Goal: Task Accomplishment & Management: Use online tool/utility

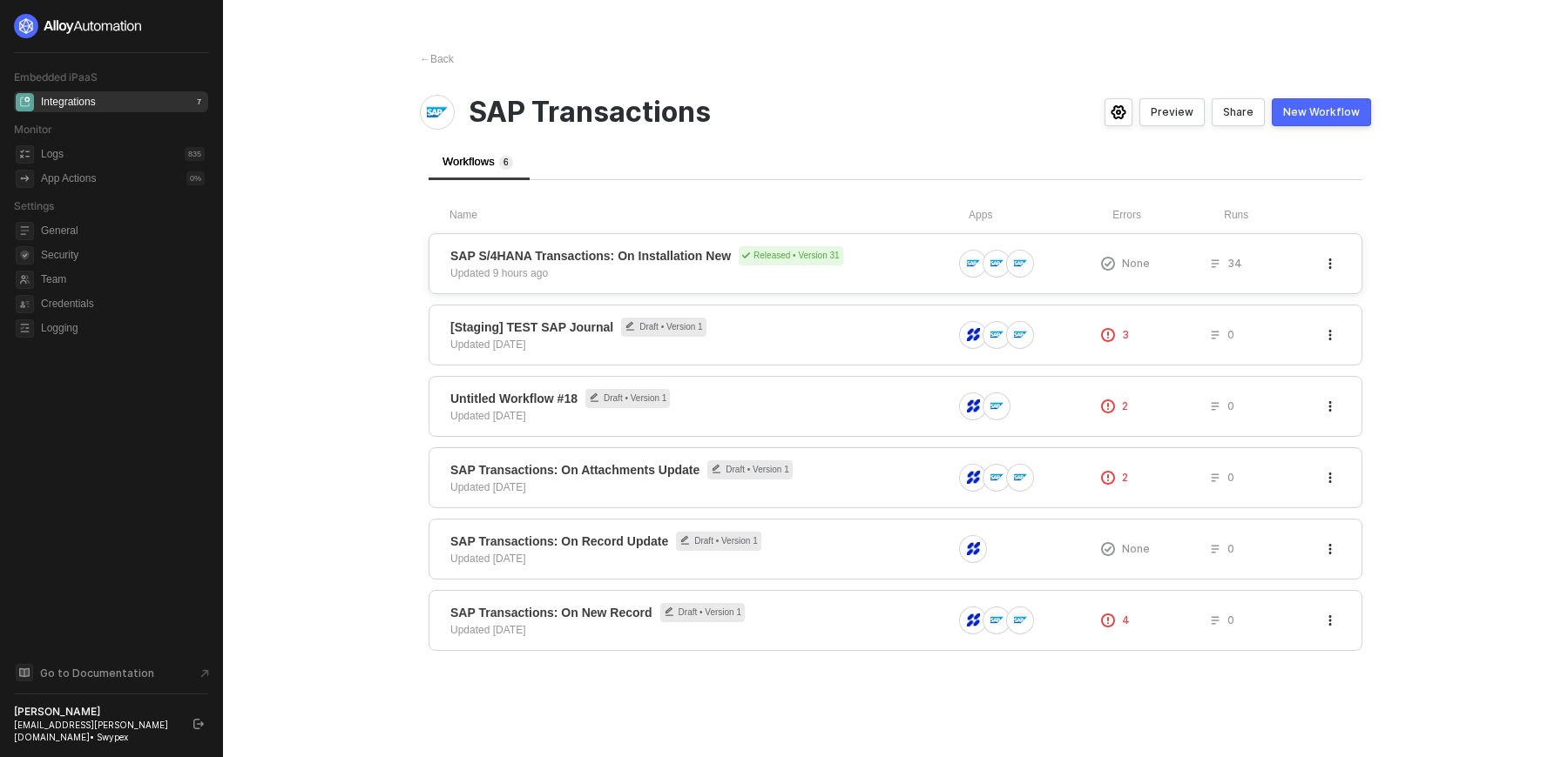
click at [535, 270] on div "Updated 9 hours ago" at bounding box center [499, 273] width 98 height 16
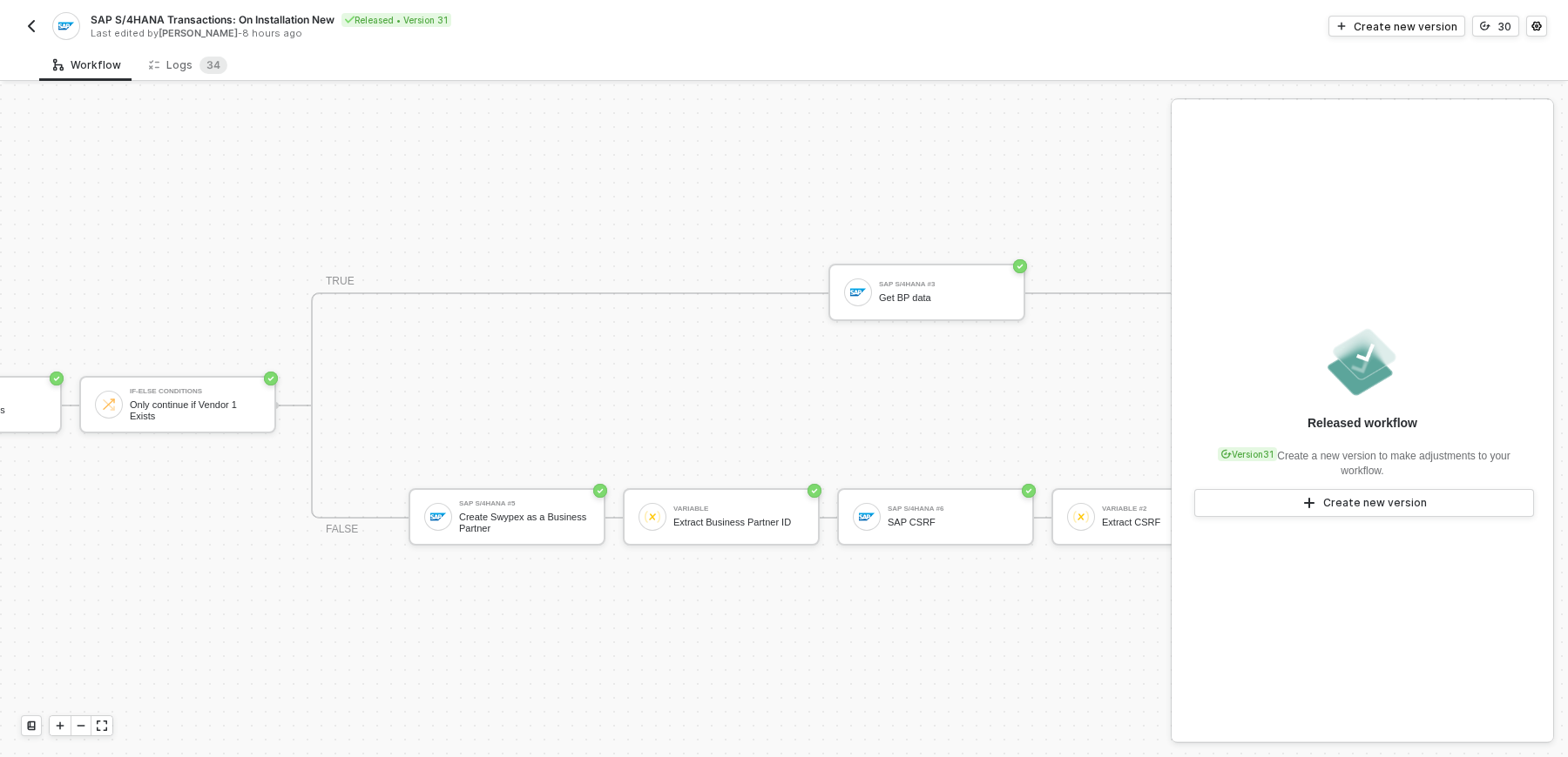
scroll to position [31, 768]
